Goal: Task Accomplishment & Management: Use online tool/utility

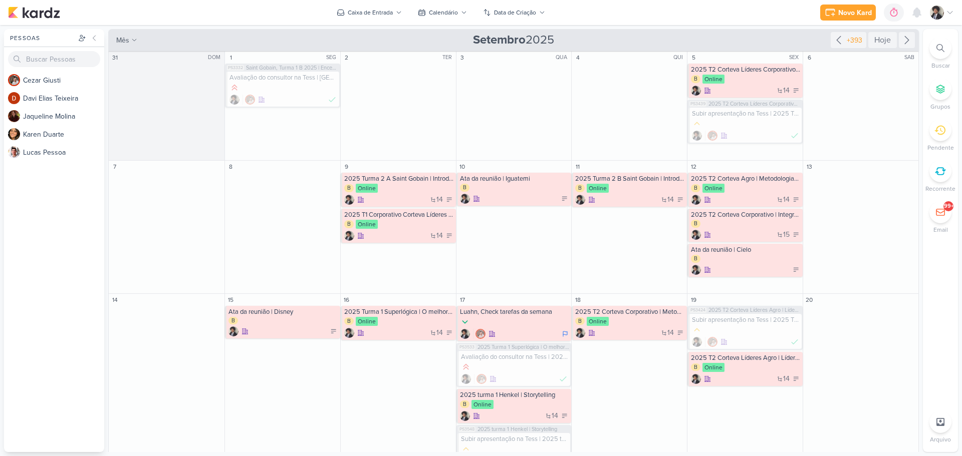
click at [590, 17] on div "Novo Kard Ctrl + k 0h0m Sessão desligada... Hoje 0h0m Semana 0h0m Mês 0h0m" at bounding box center [481, 12] width 946 height 25
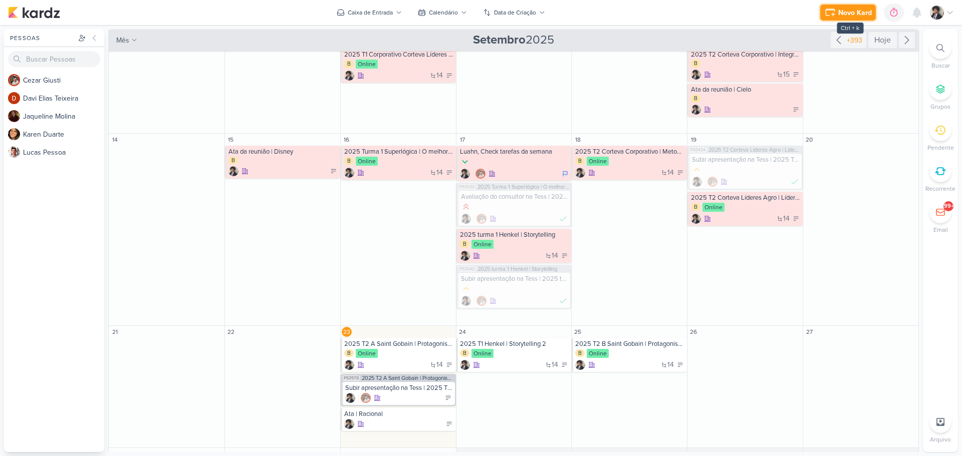
click at [837, 18] on button "Novo Kard" at bounding box center [848, 13] width 56 height 16
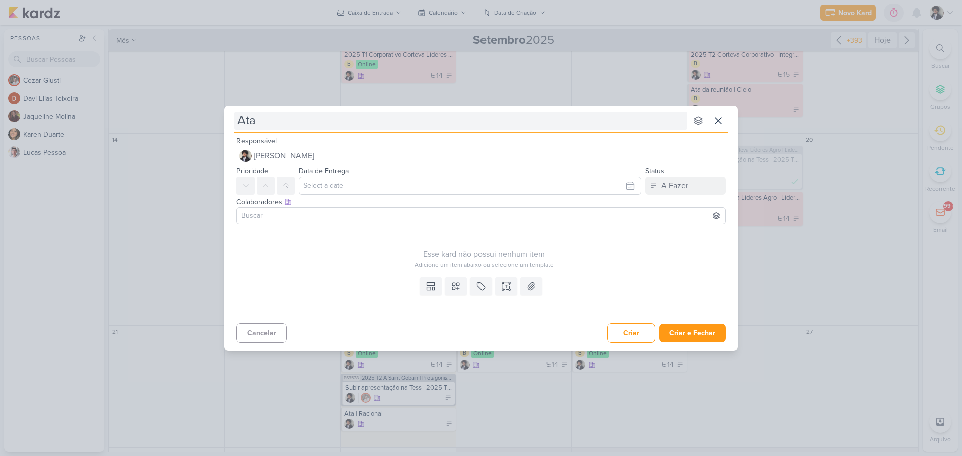
type input "Ata"
type input "Ata |"
type input "Ata | S"
type input "Ata | SBT"
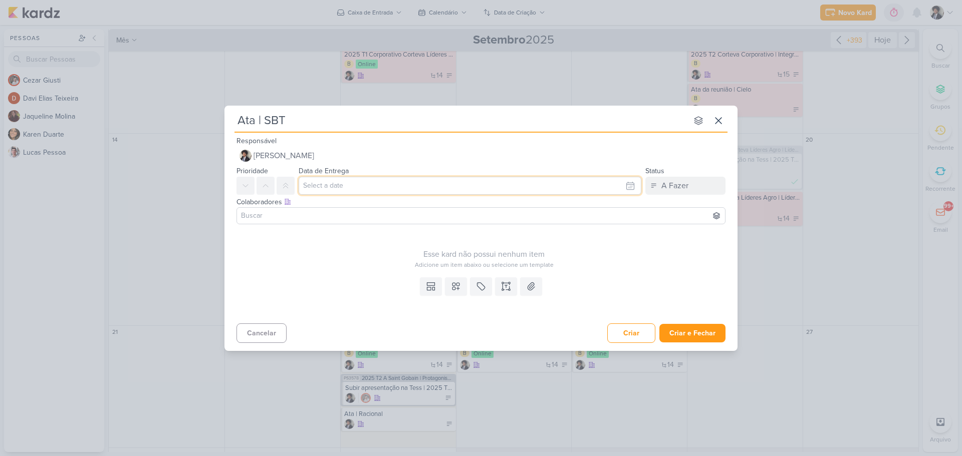
click at [357, 180] on input "text" at bounding box center [470, 186] width 343 height 18
click at [569, 281] on div "23" at bounding box center [566, 281] width 16 height 15
type input "23 de setembro de 2025 às 23:59"
drag, startPoint x: 357, startPoint y: 252, endPoint x: 393, endPoint y: 253, distance: 36.1
click at [357, 252] on div "Esse kard não possui nenhum item" at bounding box center [483, 254] width 495 height 12
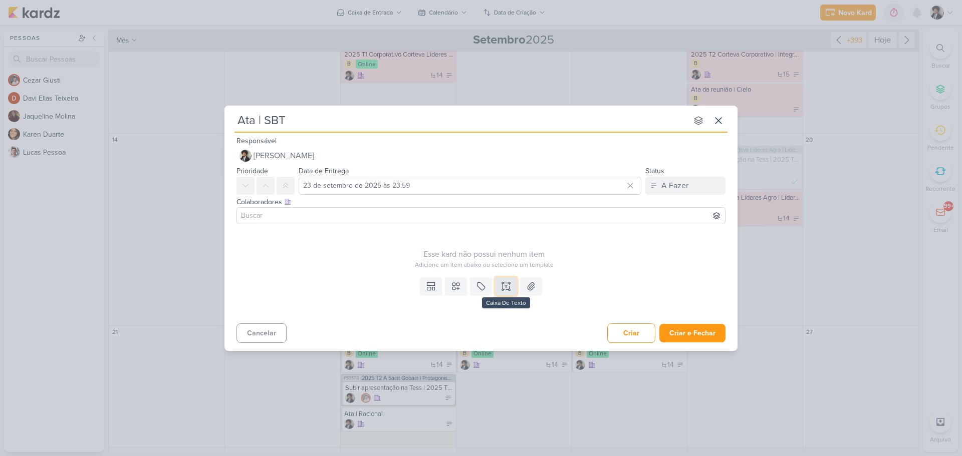
click at [506, 286] on icon at bounding box center [506, 287] width 10 height 10
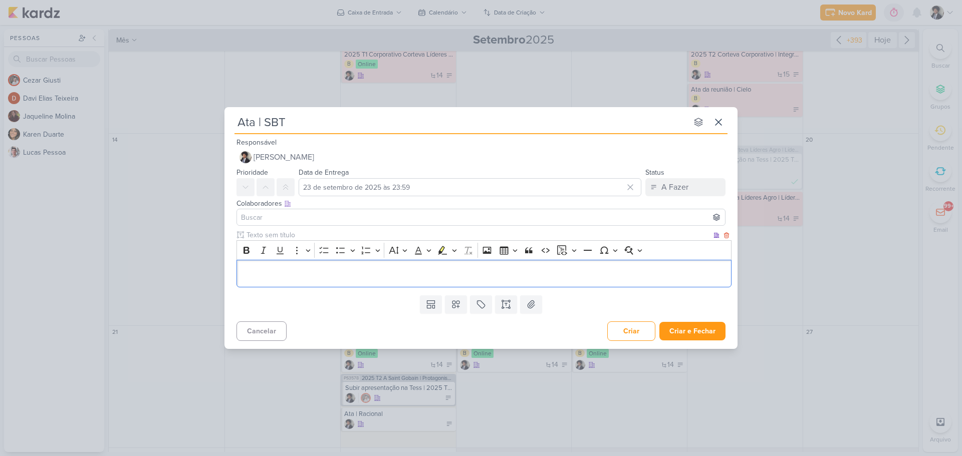
click at [360, 267] on p "Editor editing area: main" at bounding box center [484, 273] width 484 height 12
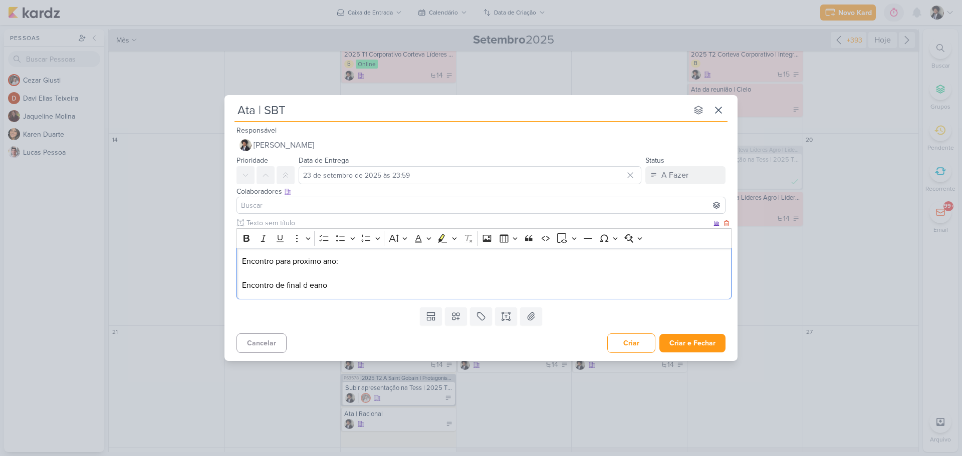
click at [313, 286] on p "Encontro de final d eano" at bounding box center [484, 286] width 484 height 12
click at [331, 288] on p "Encontro de final de ano" at bounding box center [484, 286] width 484 height 12
click at [347, 262] on p "Encontro para proximo ano:" at bounding box center [484, 261] width 484 height 12
click at [349, 280] on p "Encontro de final de ano:" at bounding box center [484, 286] width 484 height 12
click at [341, 262] on p "Encontro para proximo ano: Comunicação (maldição do pirata)…" at bounding box center [484, 261] width 484 height 12
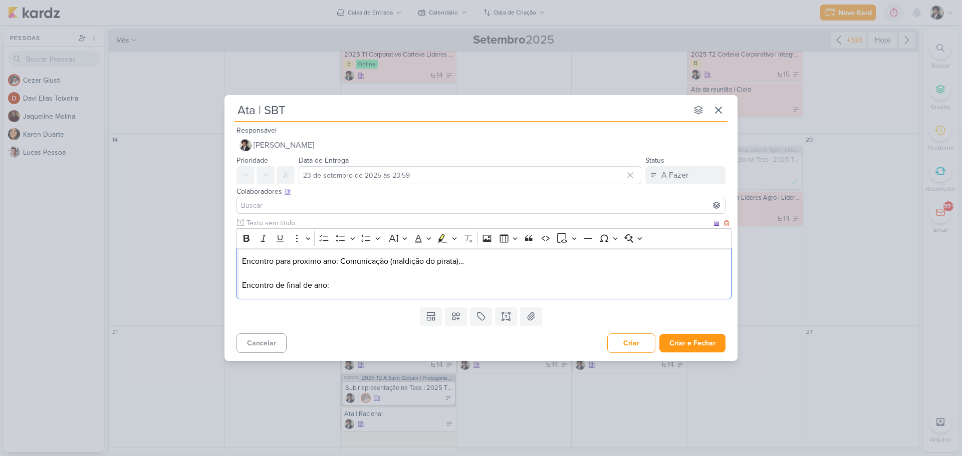
click at [339, 286] on p "Encontro de final de ano:" at bounding box center [484, 286] width 484 height 12
click at [353, 283] on p "Encontro de final de ano:" at bounding box center [484, 286] width 484 height 12
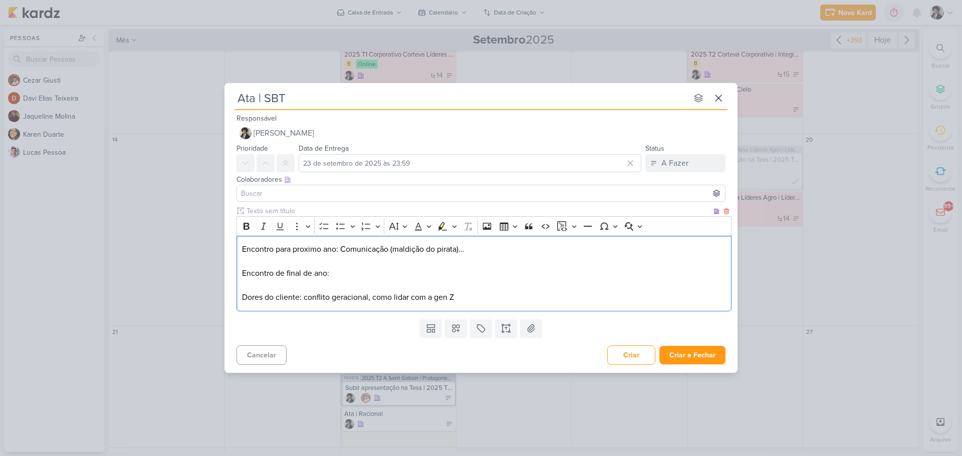
click at [479, 302] on p "Dores do cliente: conflito geracional, como lidar com a gen Z" at bounding box center [484, 298] width 484 height 12
click at [690, 350] on button "Criar e Fechar" at bounding box center [692, 355] width 66 height 19
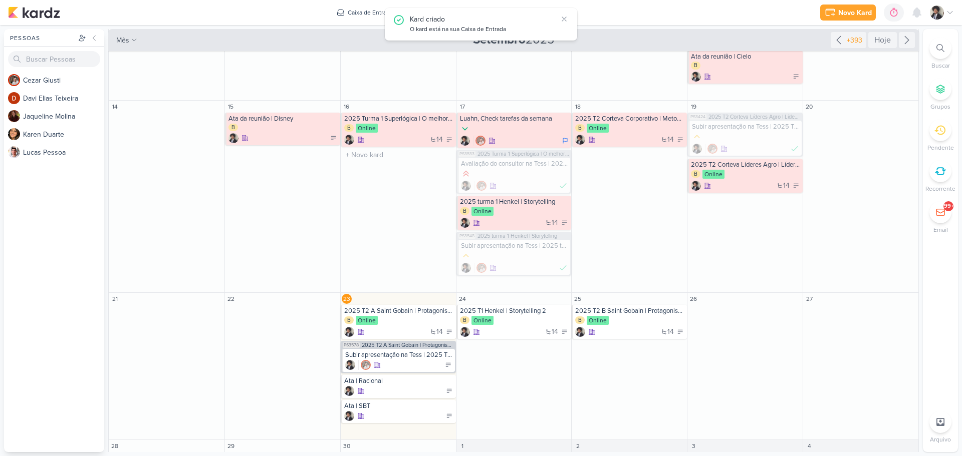
scroll to position [210, 0]
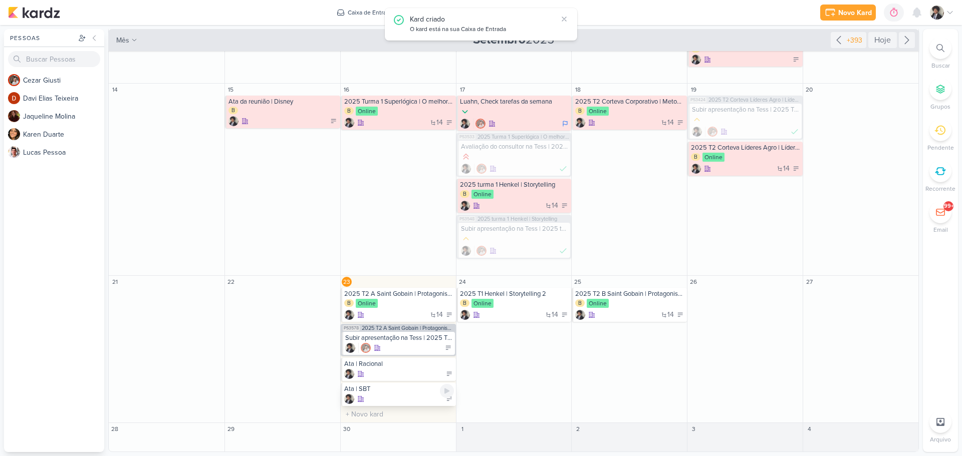
click at [399, 393] on div "Ata | SBT" at bounding box center [399, 389] width 110 height 8
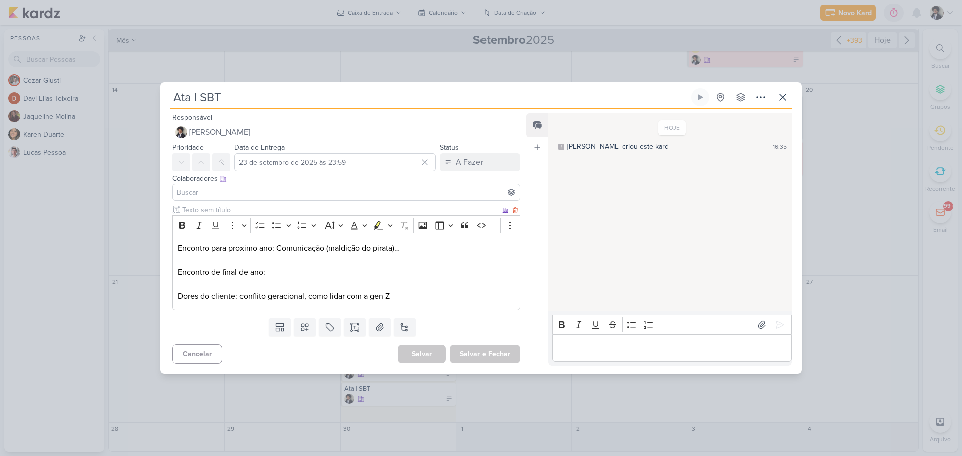
click at [414, 292] on p "Dores do cliente: conflito geracional, como lidar com a gen Z" at bounding box center [346, 297] width 337 height 12
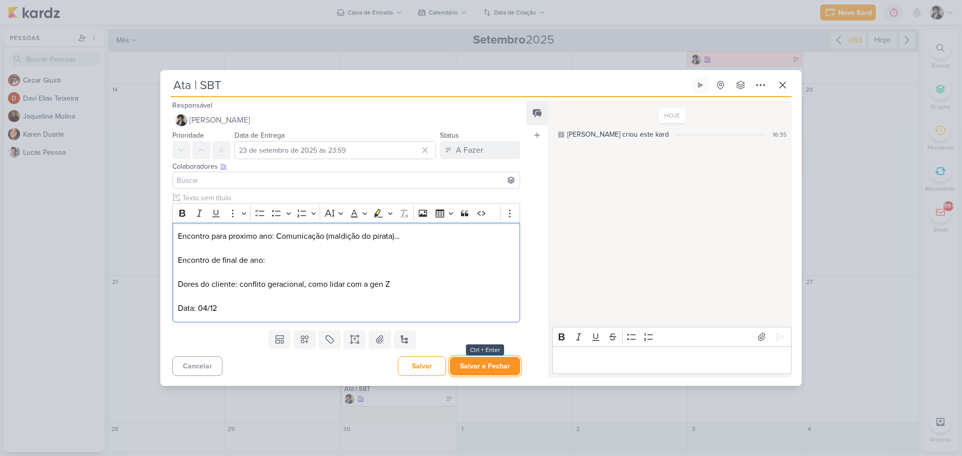
click at [510, 370] on button "Salvar e Fechar" at bounding box center [485, 366] width 70 height 19
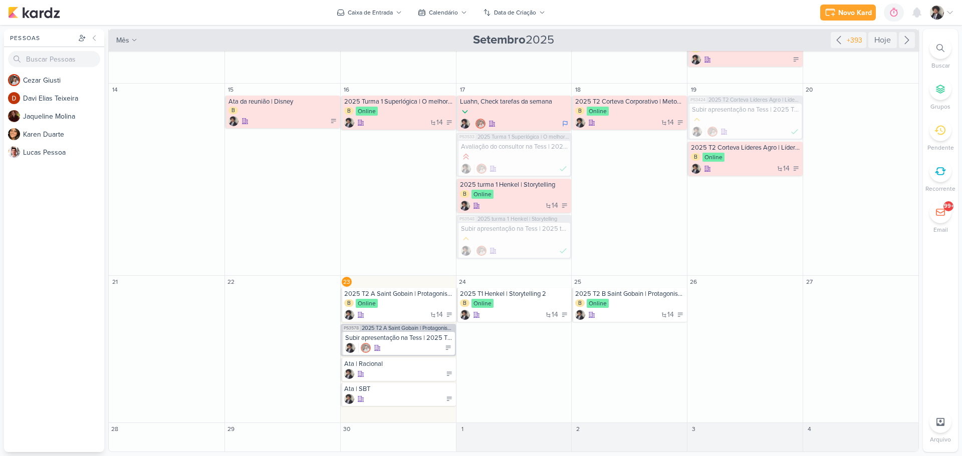
click at [938, 52] on icon at bounding box center [940, 48] width 8 height 8
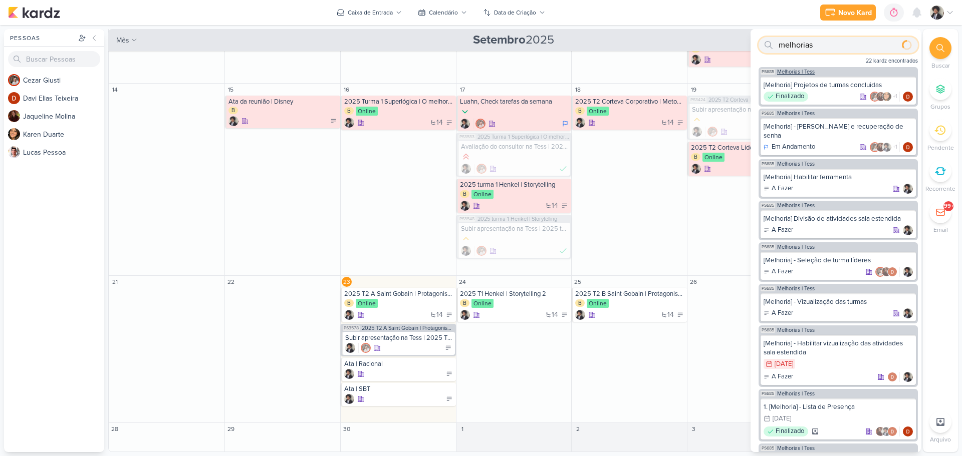
type input "melhorias"
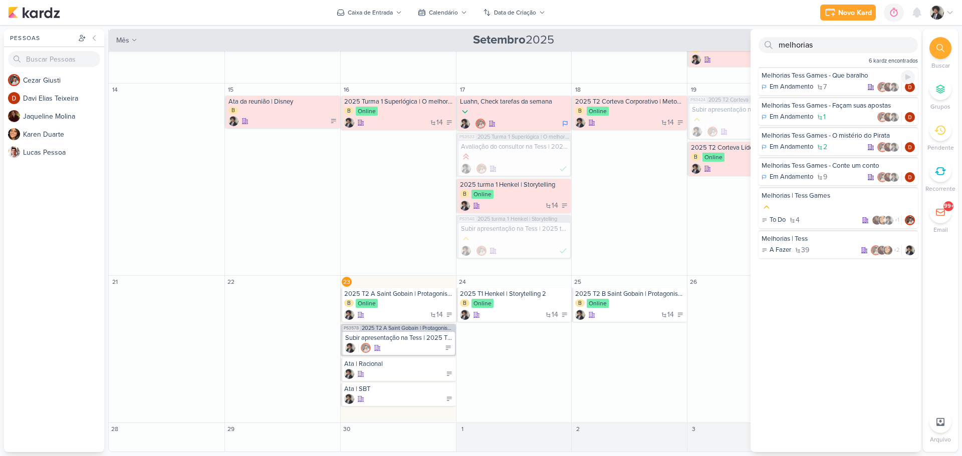
click at [794, 73] on div "Melhorias Tess Games - Que baralho" at bounding box center [837, 75] width 153 height 9
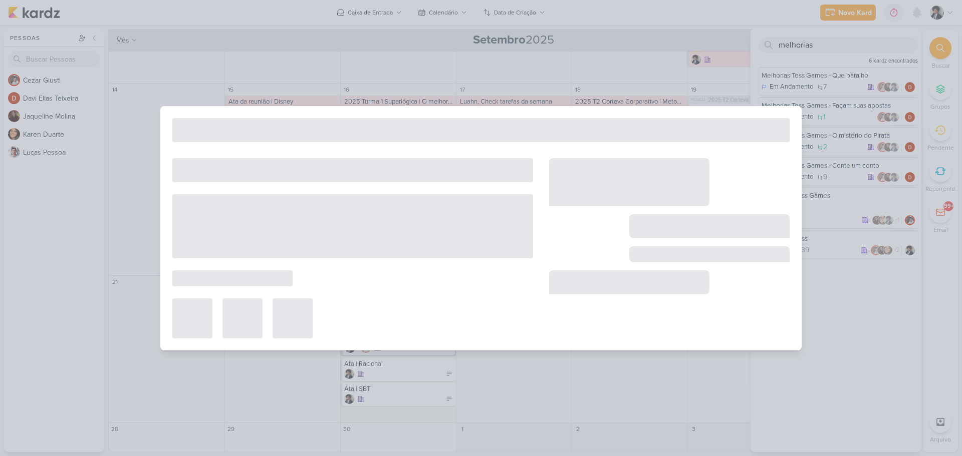
type input "Melhorias Tess Games - Que baralho"
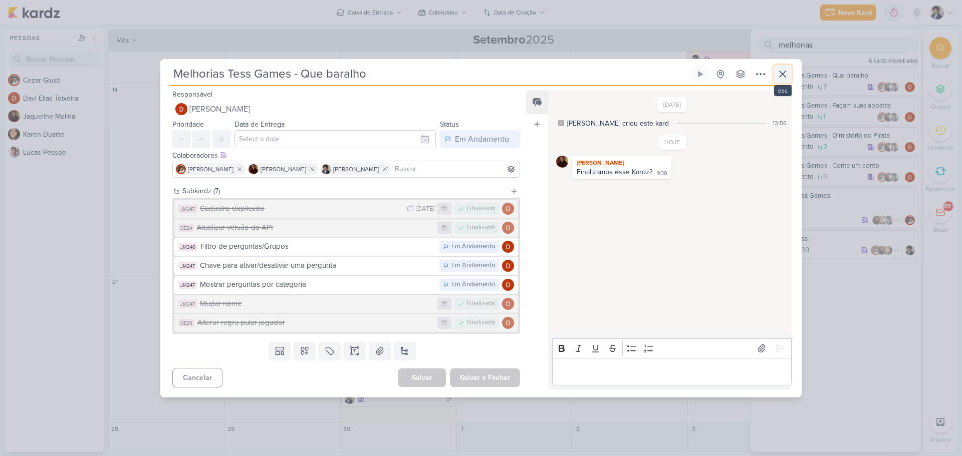
click at [783, 73] on icon at bounding box center [782, 74] width 6 height 6
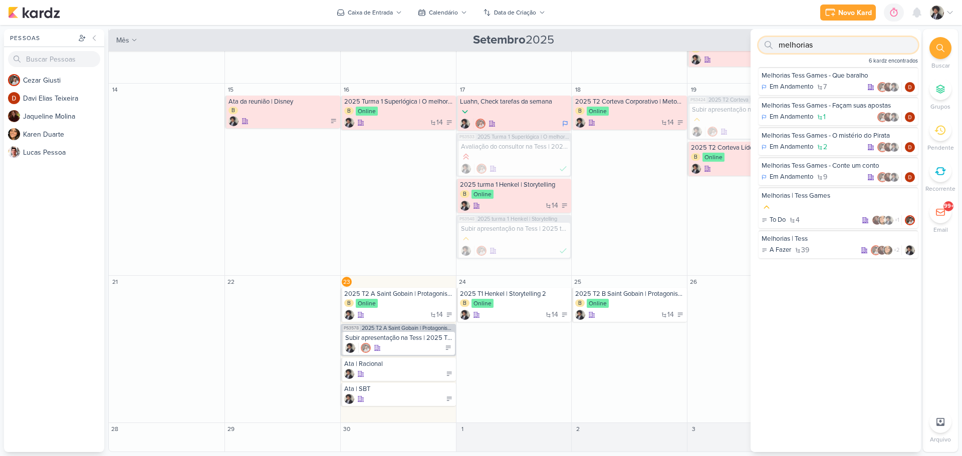
click at [831, 47] on input "melhorias" at bounding box center [837, 45] width 159 height 16
click at [793, 239] on div "Melhorias | Tess" at bounding box center [837, 238] width 153 height 9
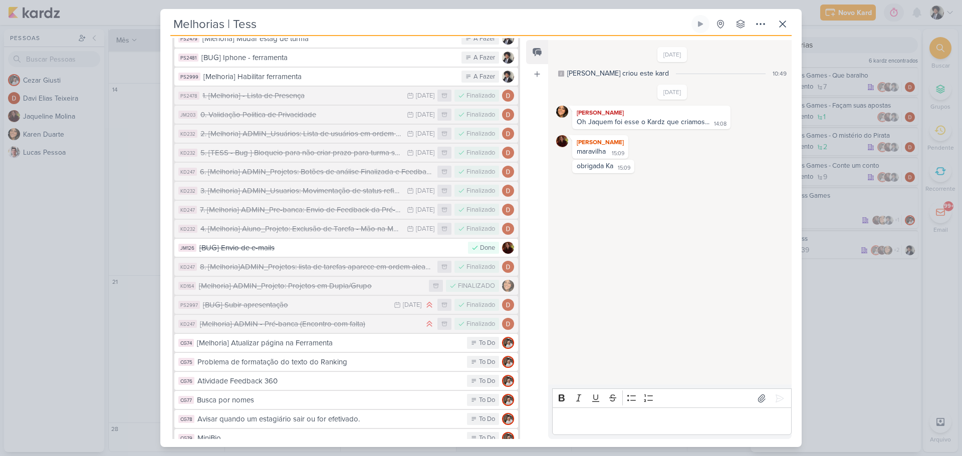
scroll to position [593, 0]
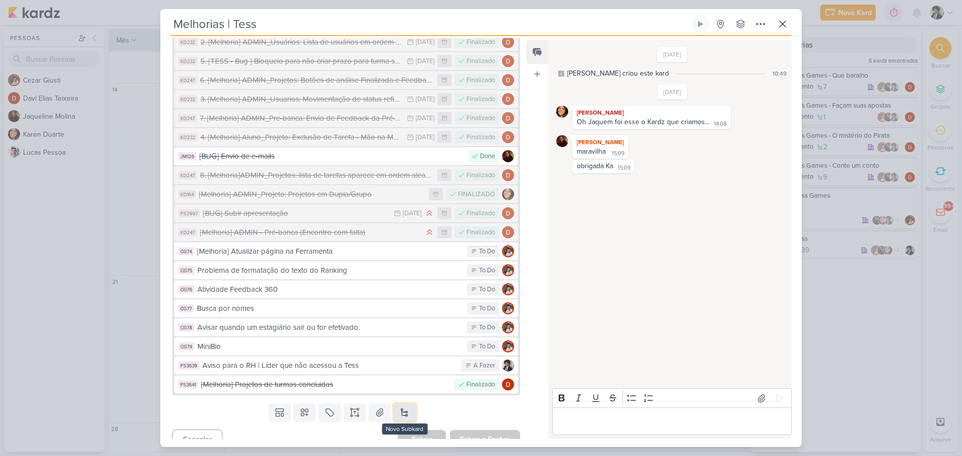
click at [409, 404] on button at bounding box center [405, 413] width 22 height 18
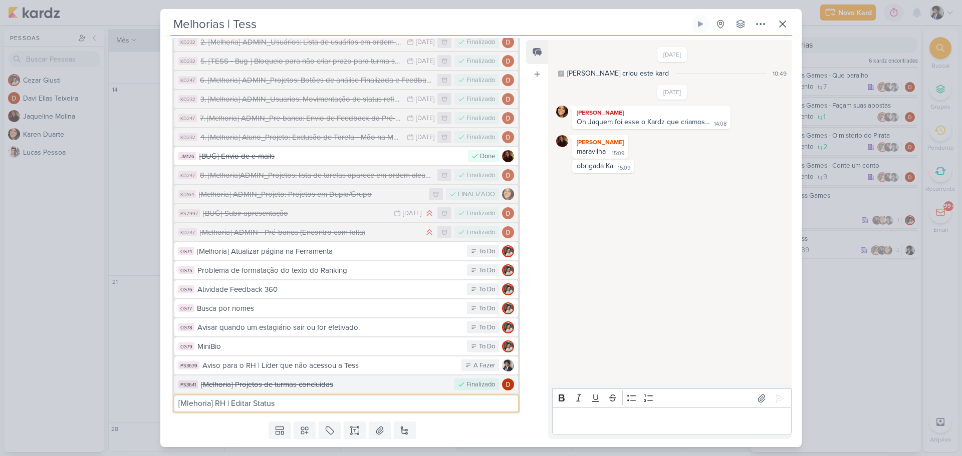
type input "[Mlehoria] RH | Editar Status"
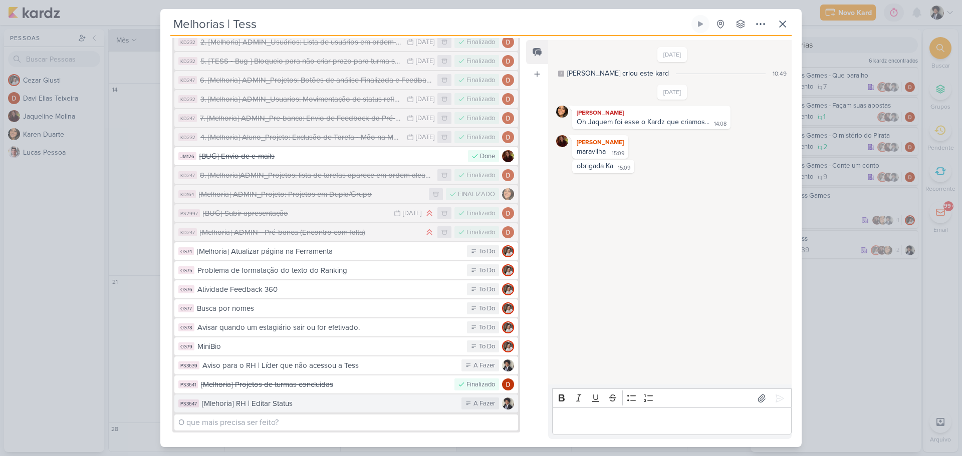
click at [347, 398] on div "[Mlehoria] RH | Editar Status" at bounding box center [329, 404] width 254 height 12
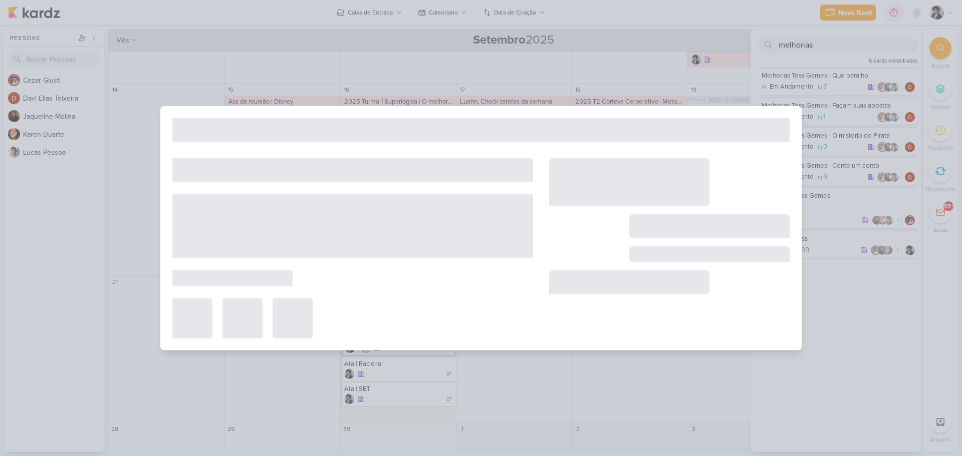
type input "[Mlehoria] RH | Editar Status"
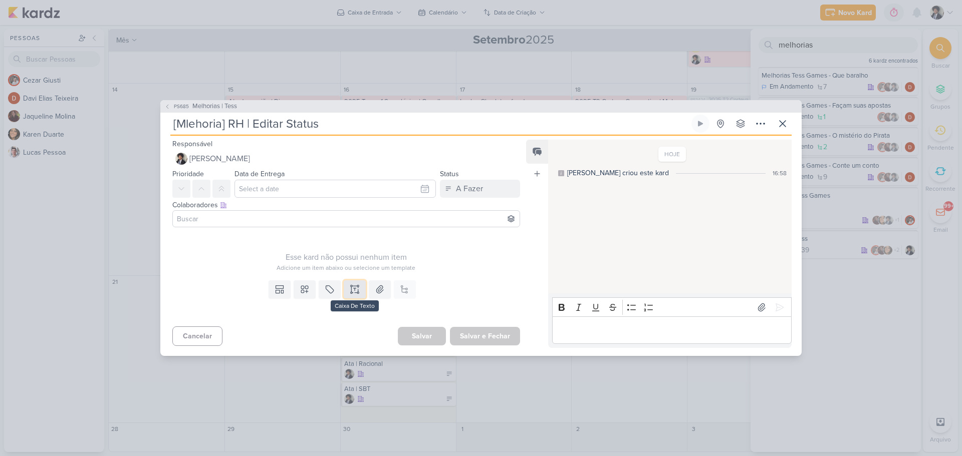
click at [353, 295] on icon at bounding box center [355, 290] width 10 height 10
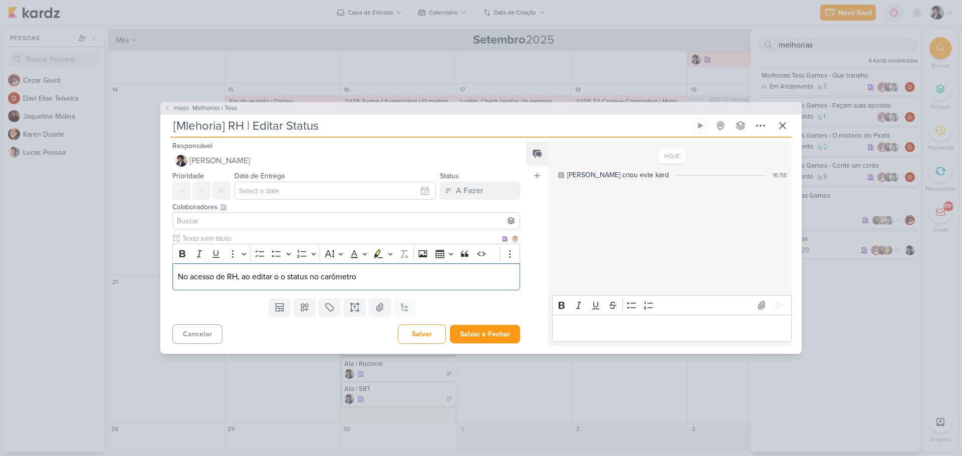
click at [383, 278] on p "No acesso de RH, ao editar o o status no carômetro" at bounding box center [346, 277] width 337 height 12
click at [280, 280] on p "No acesso de RH, ao editar o o status no carômetro, não há o espaço de deixar u…" at bounding box center [346, 277] width 337 height 12
click at [507, 276] on p "No acesso de RH, ao editar o status no carômetro, não há o espaço de deixar um …" at bounding box center [346, 277] width 337 height 12
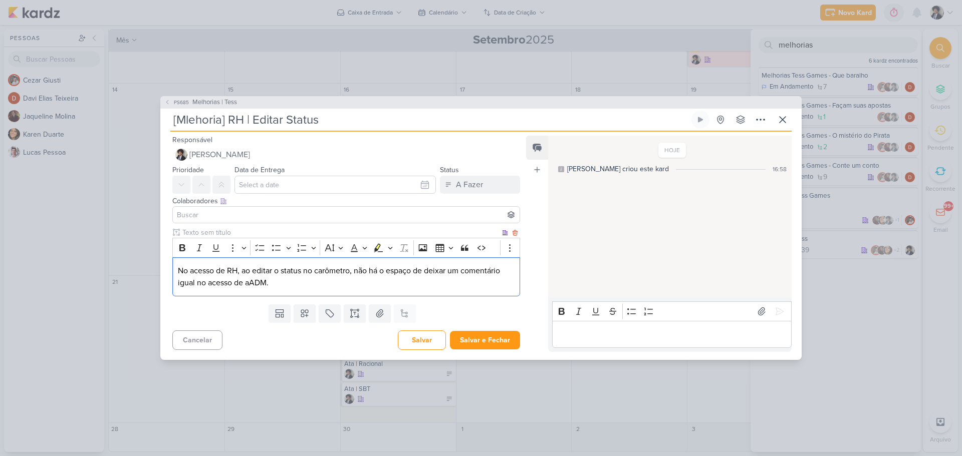
click at [249, 283] on p "No acesso de RH, ao editar o status no carômetro, não há o espaço de deixar um …" at bounding box center [346, 277] width 337 height 24
click at [279, 282] on p "No acesso de RH, ao editar o status no carômetro, não há o espaço de deixar um …" at bounding box center [346, 277] width 337 height 24
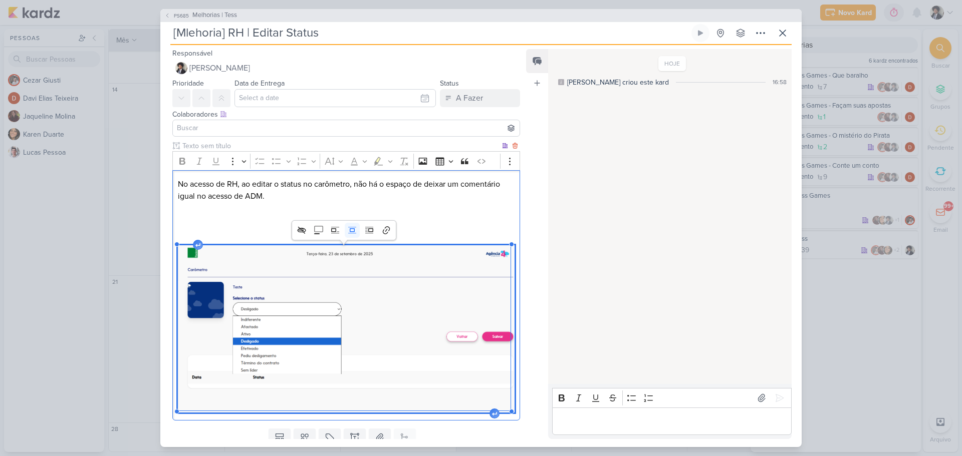
click at [272, 200] on p "No acesso de RH, ao editar o status no carômetro, não há o espaço de deixar um …" at bounding box center [346, 190] width 337 height 24
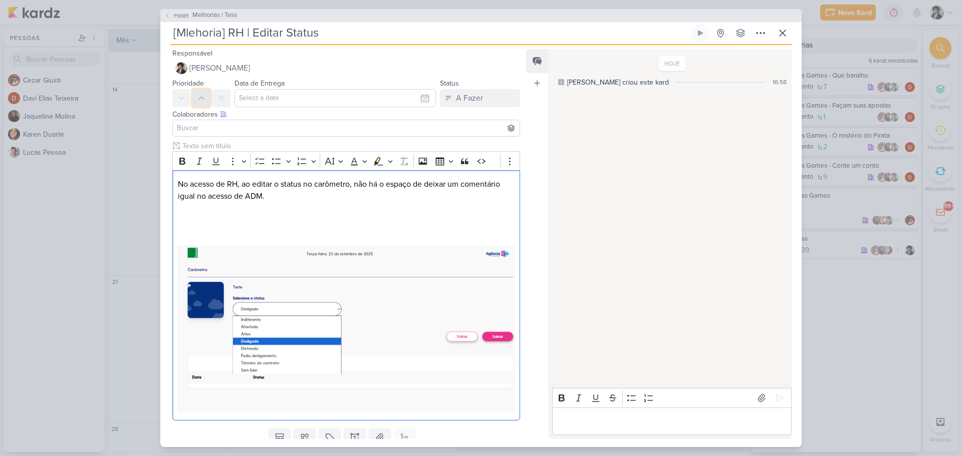
click at [195, 97] on button at bounding box center [201, 98] width 18 height 18
click at [194, 97] on button at bounding box center [201, 98] width 18 height 18
click at [206, 127] on input at bounding box center [346, 128] width 343 height 12
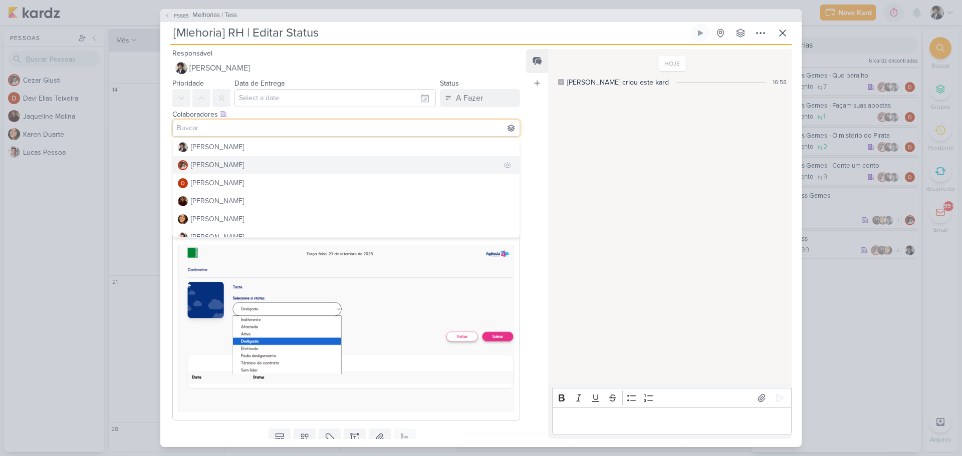
click at [228, 165] on div "[PERSON_NAME]" at bounding box center [217, 165] width 53 height 11
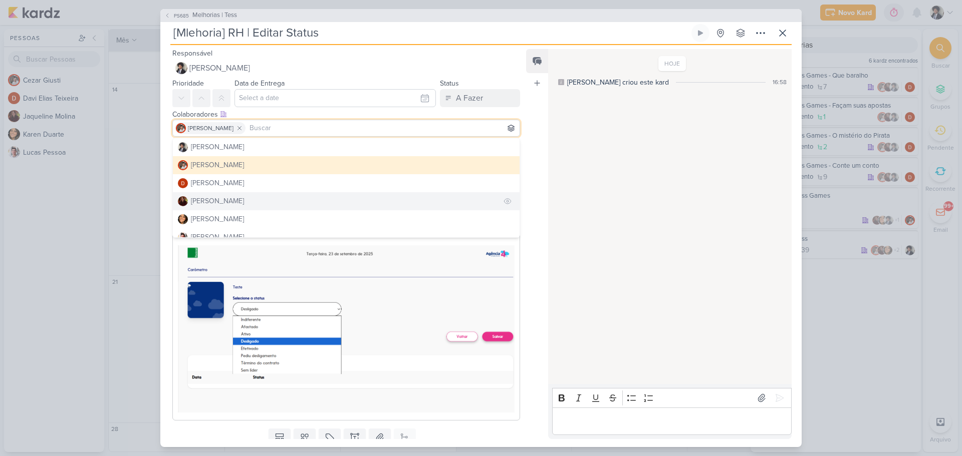
click at [232, 203] on div "[PERSON_NAME]" at bounding box center [217, 201] width 53 height 11
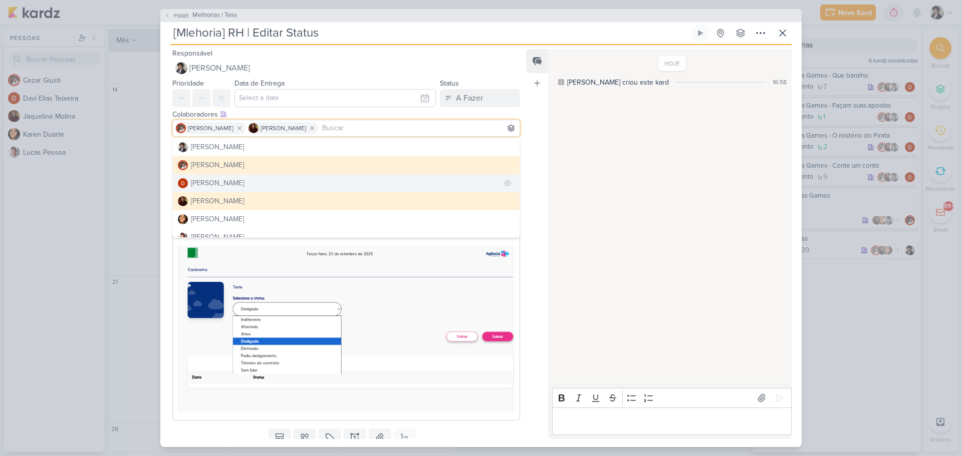
click at [232, 184] on div "[PERSON_NAME]" at bounding box center [217, 183] width 53 height 11
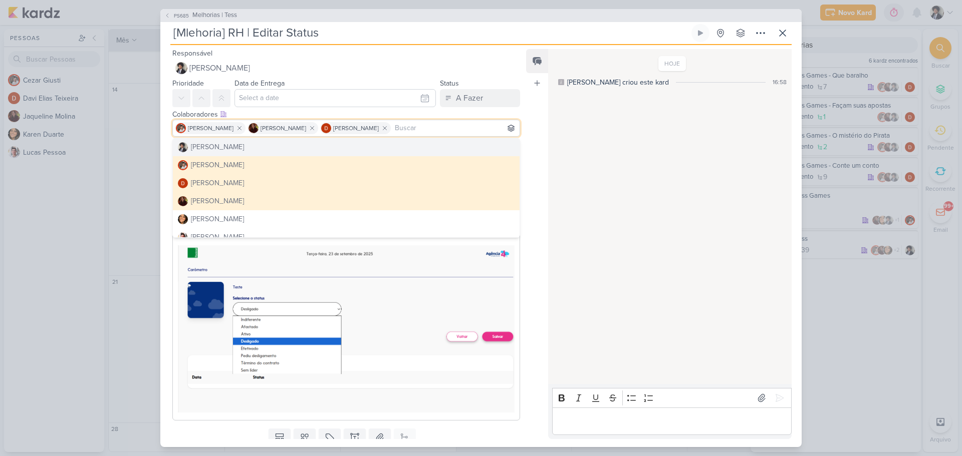
click at [163, 130] on div "Colaboradores Este kard pode ser visível a usuários da sua organização Este kar…" at bounding box center [342, 124] width 364 height 34
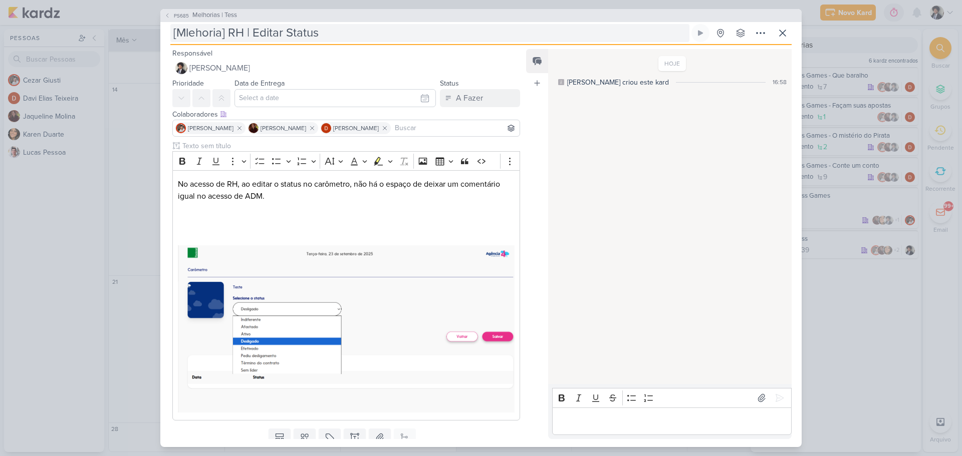
click at [192, 35] on input "[Mlehoria] RH | Editar Status" at bounding box center [429, 33] width 519 height 18
type input "[MELhoria] RH | Editar Status"
type input "[Melhoria] RH | Editar Status"
click at [161, 153] on div "Clique para deixar o item visível somente à membros da sua organização Rich Tex…" at bounding box center [342, 283] width 364 height 284
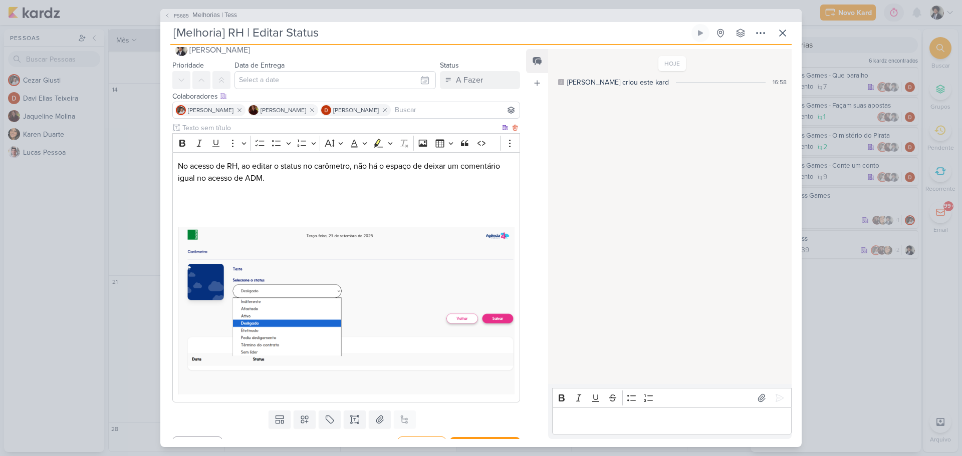
scroll to position [35, 0]
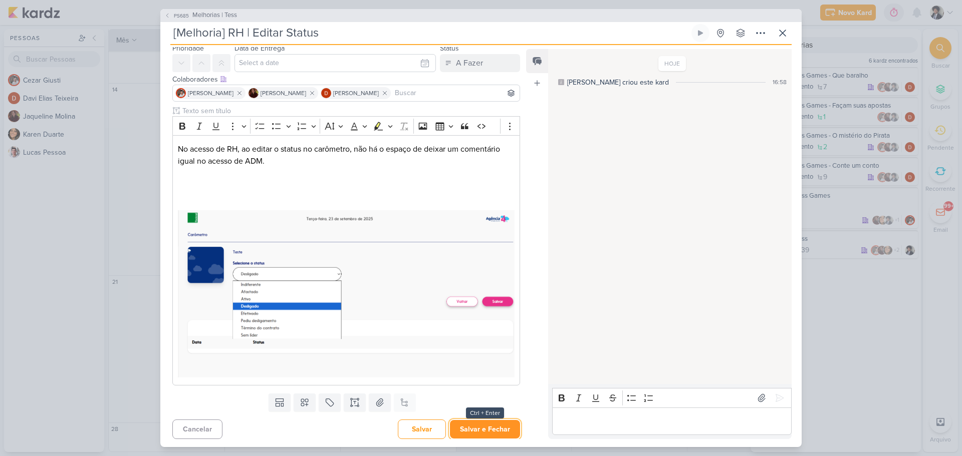
click at [493, 427] on button "Salvar e Fechar" at bounding box center [485, 429] width 70 height 19
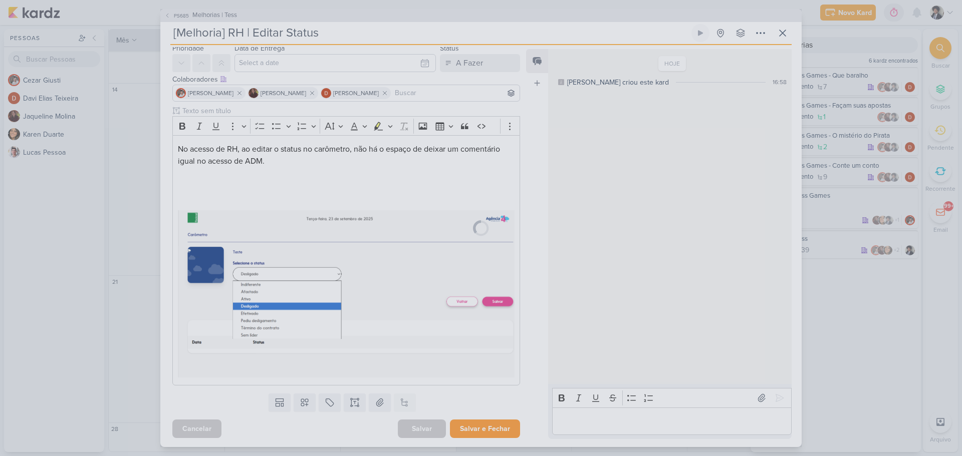
scroll to position [34, 0]
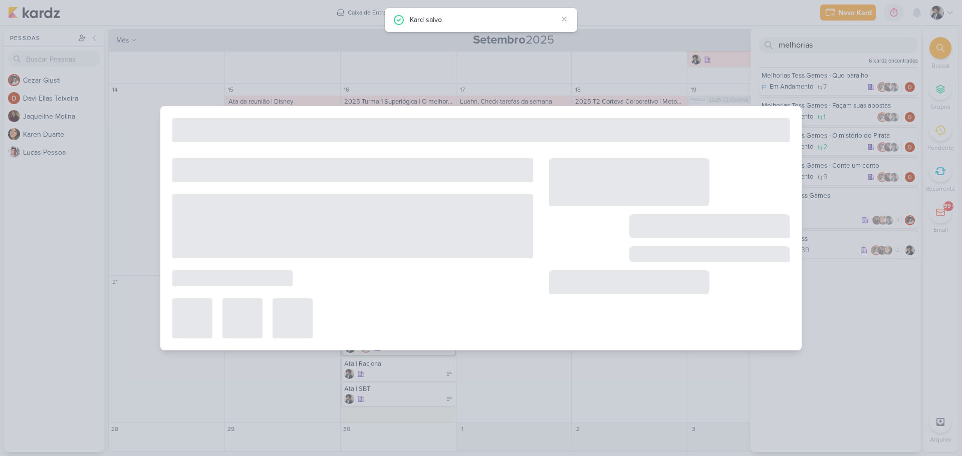
type input "Melhorias | Tess"
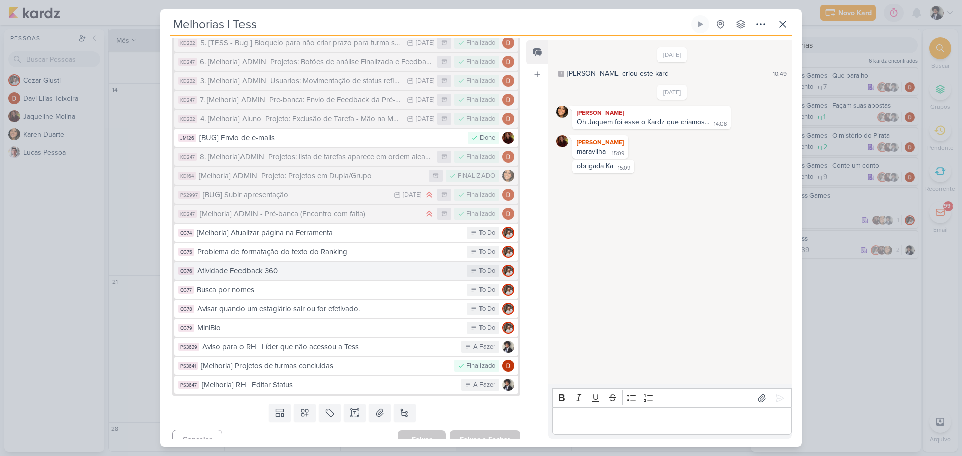
scroll to position [612, 0]
click at [377, 379] on div "[Melhoria] RH | Editar Status" at bounding box center [329, 385] width 254 height 12
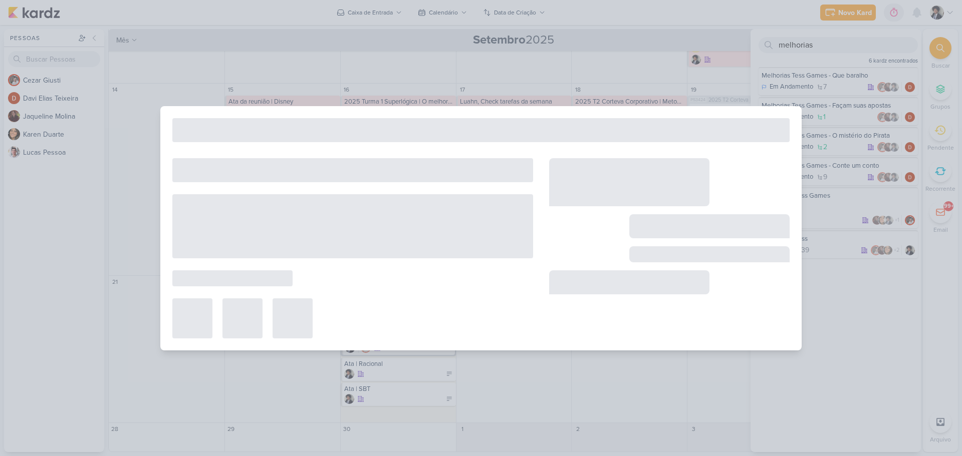
type input "[Melhoria] RH | Editar Status"
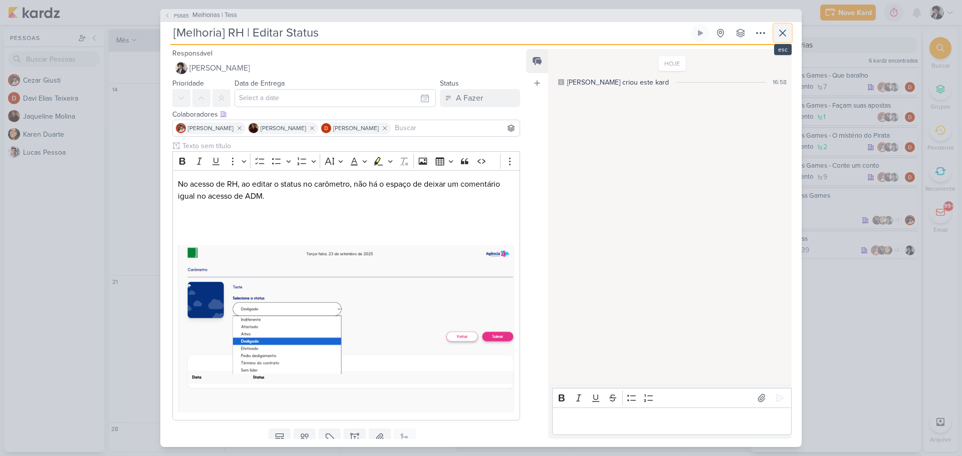
click at [781, 33] on icon at bounding box center [782, 33] width 12 height 12
